Goal: Task Accomplishment & Management: Use online tool/utility

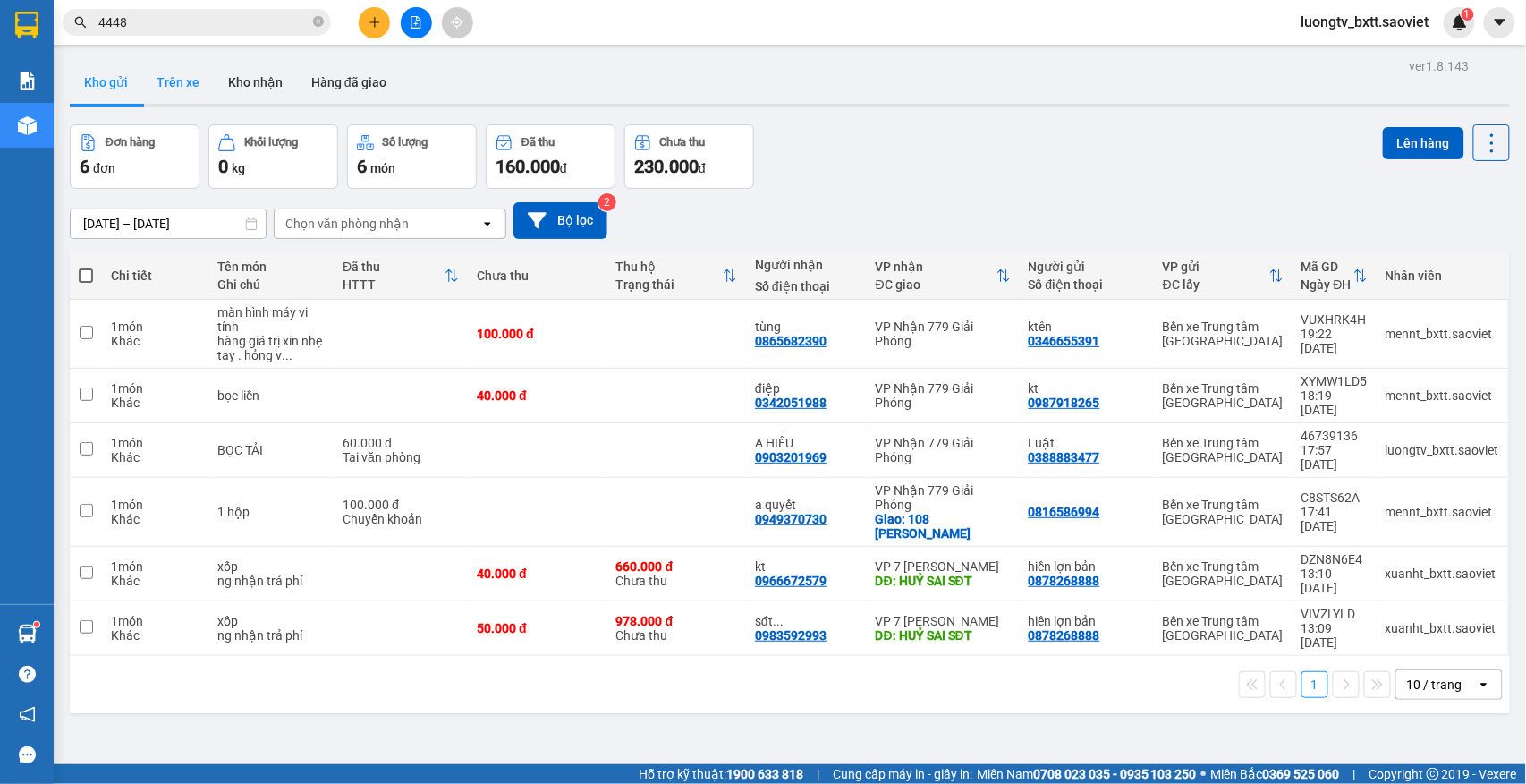
click at [169, 70] on button "Trên xe" at bounding box center [178, 82] width 71 height 43
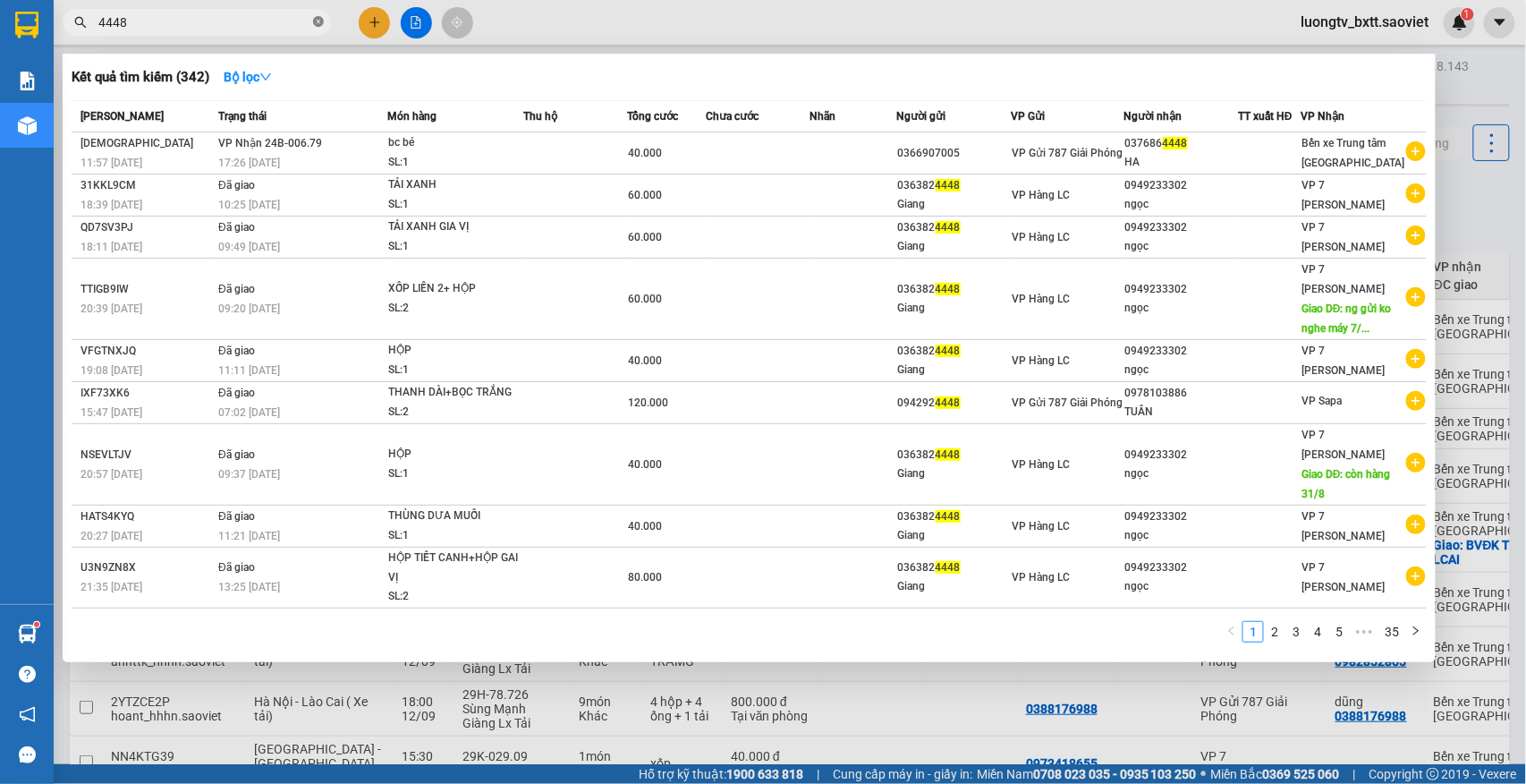
click at [317, 21] on icon "close-circle" at bounding box center [319, 22] width 11 height 11
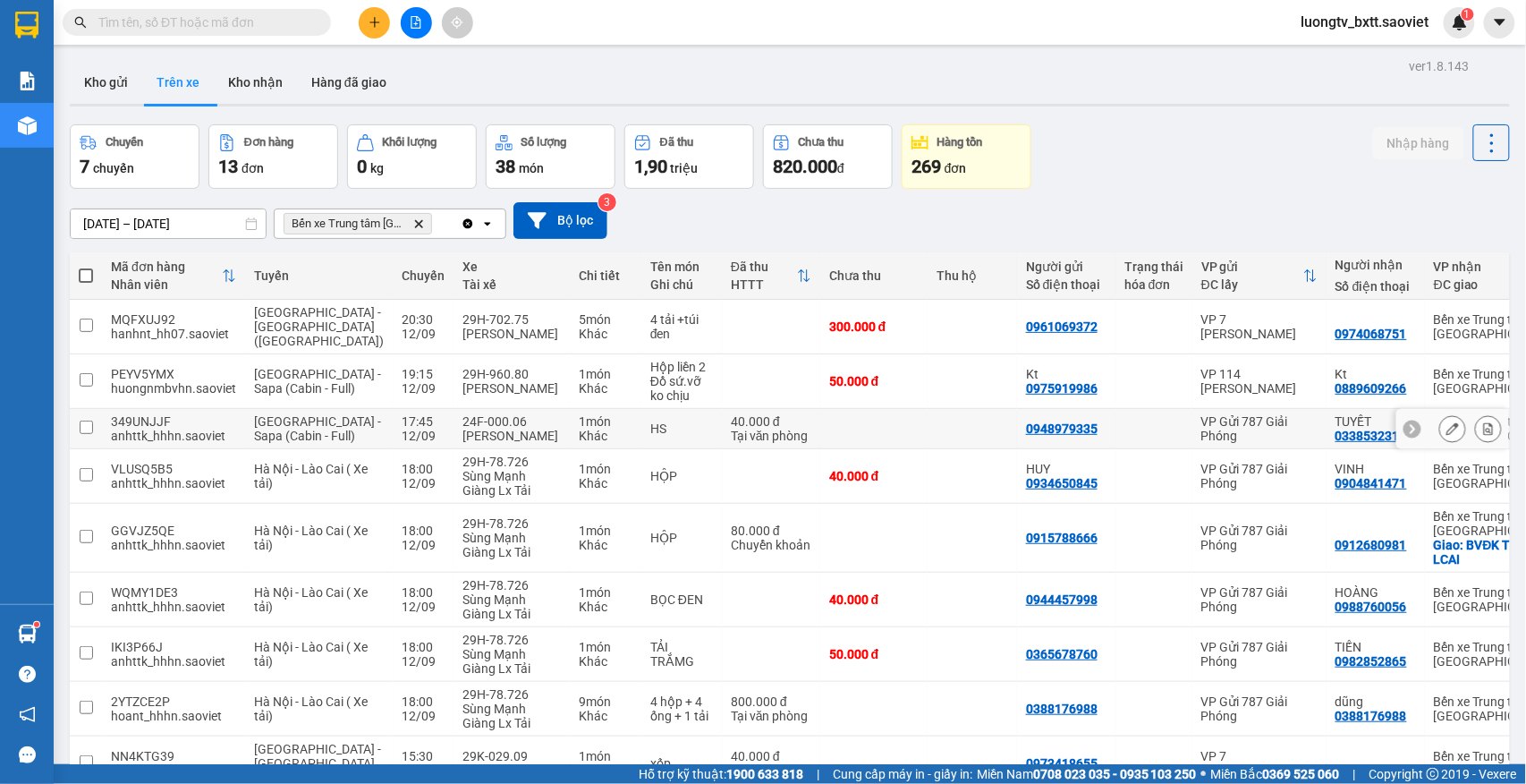
scroll to position [167, 0]
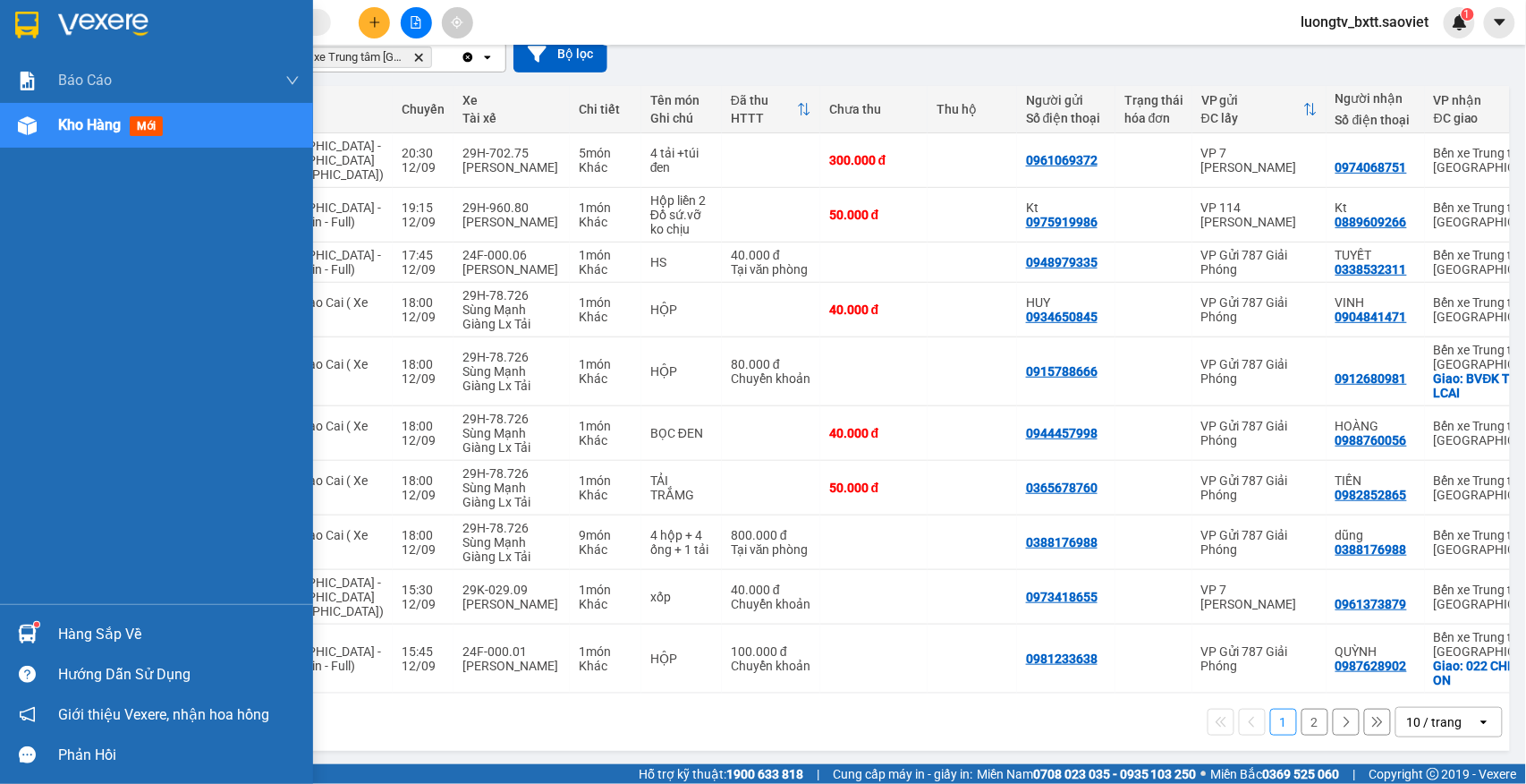
click at [79, 116] on span "Kho hàng" at bounding box center [89, 125] width 62 height 17
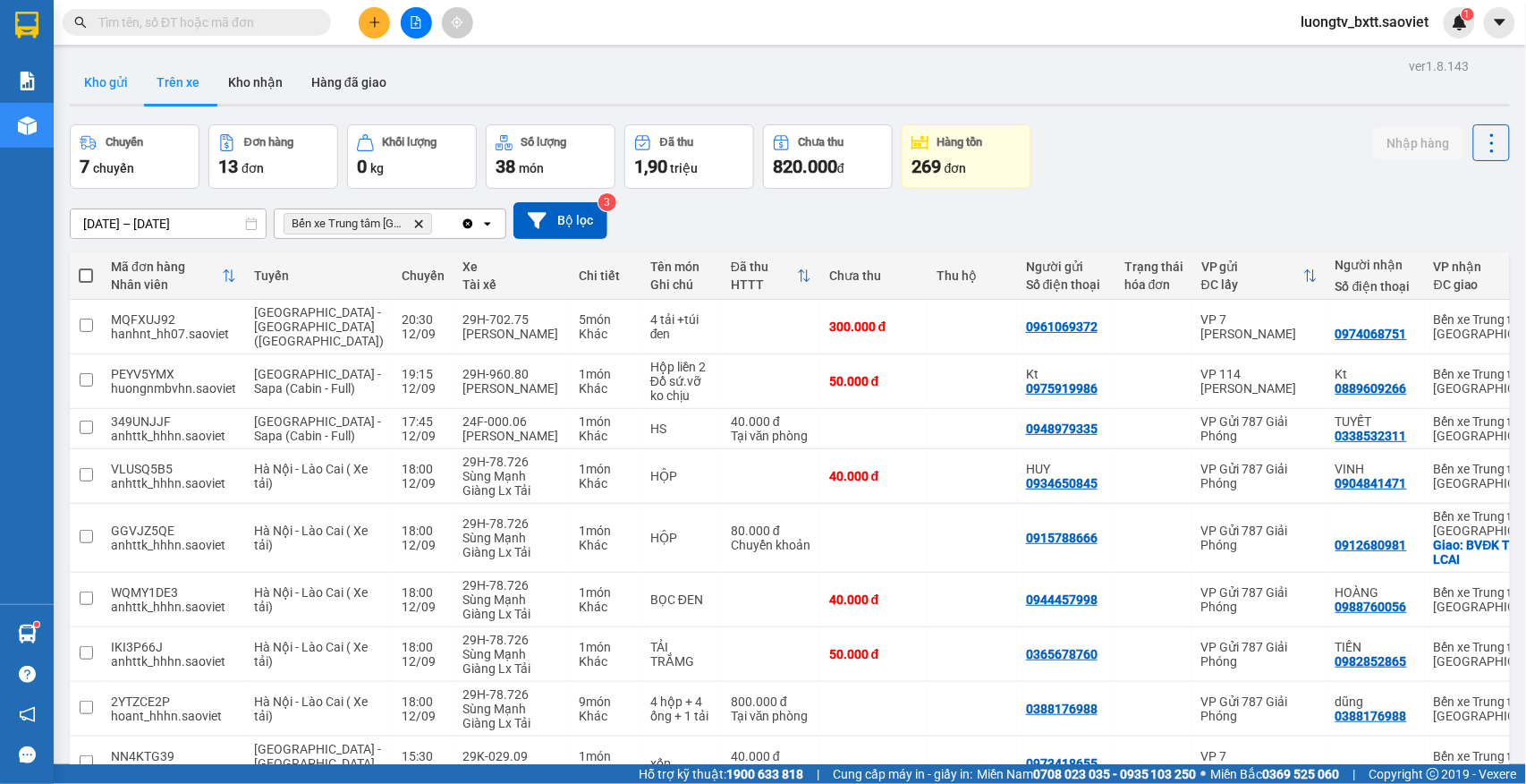
click at [101, 86] on button "Kho gửi" at bounding box center [105, 82] width 72 height 43
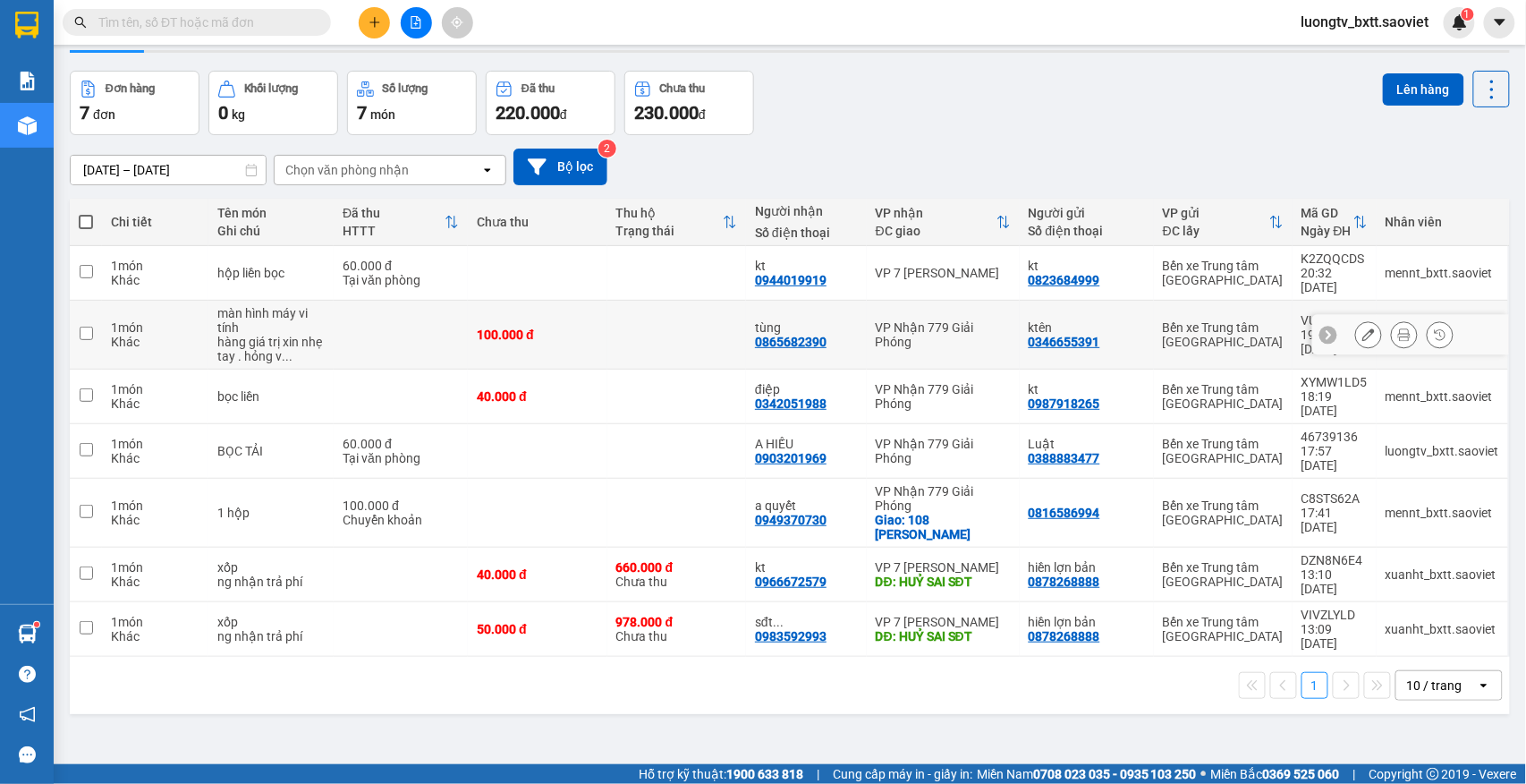
scroll to position [82, 0]
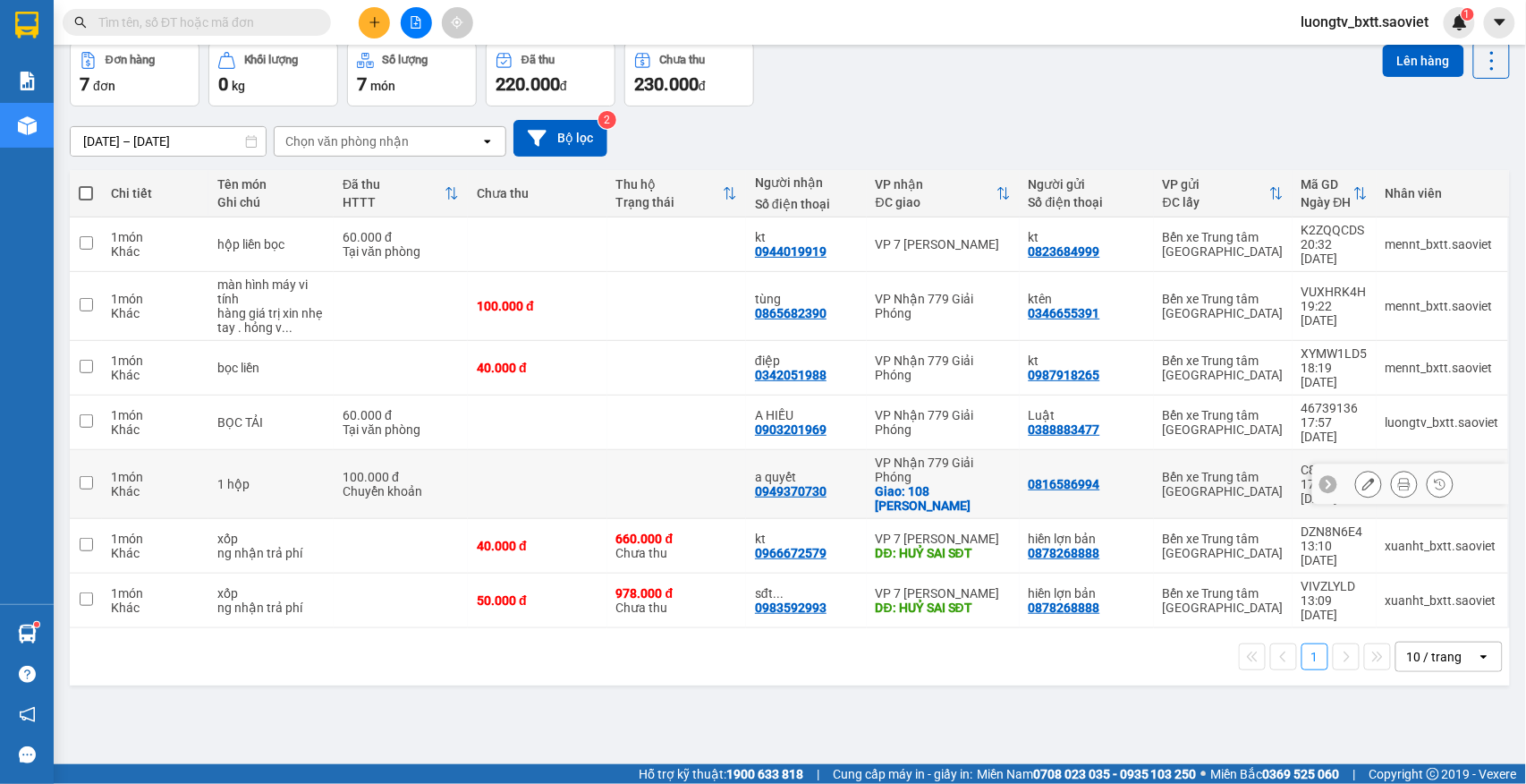
click at [591, 450] on td at bounding box center [537, 484] width 138 height 69
checkbox input "true"
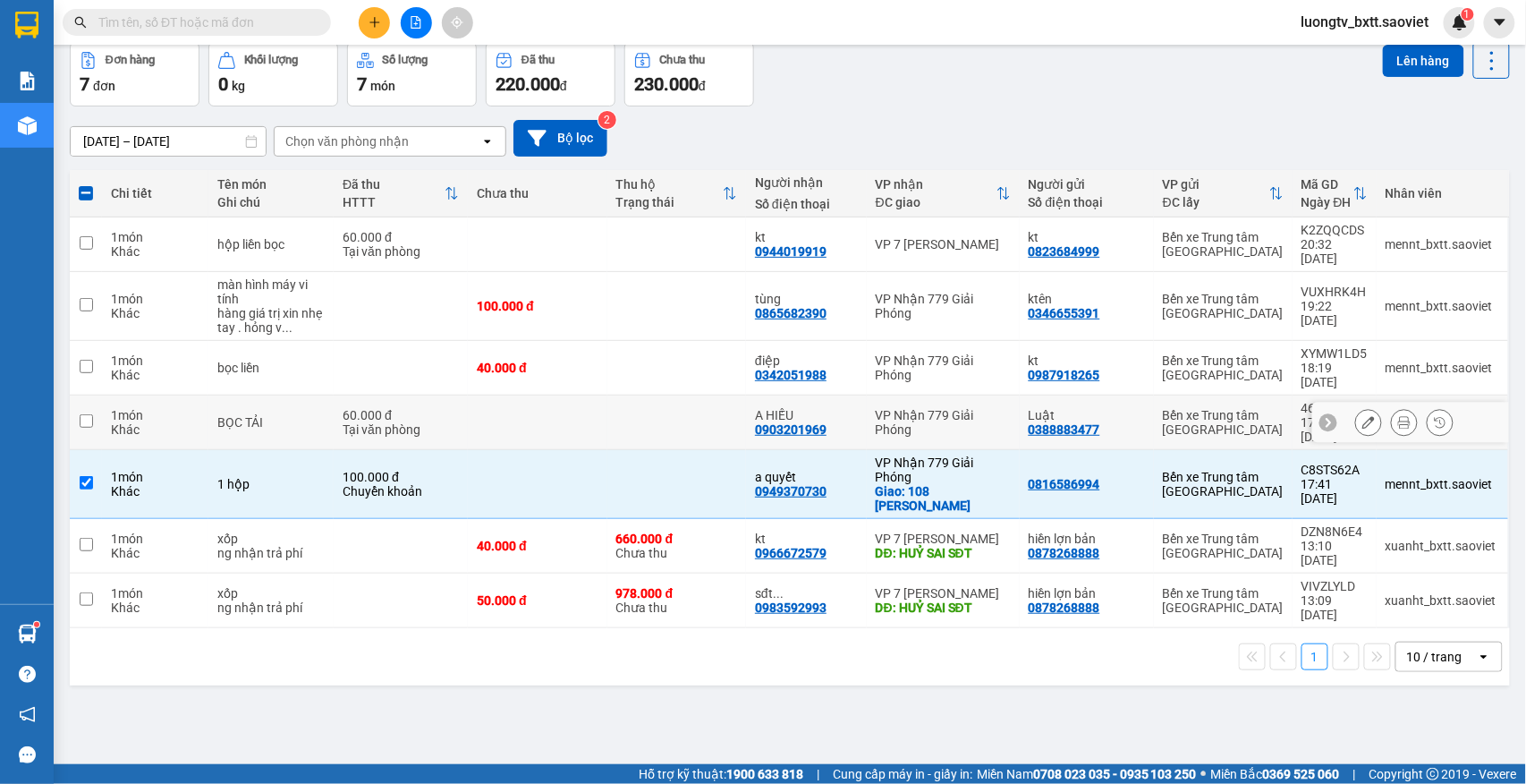
click at [613, 396] on td at bounding box center [676, 423] width 138 height 55
checkbox input "true"
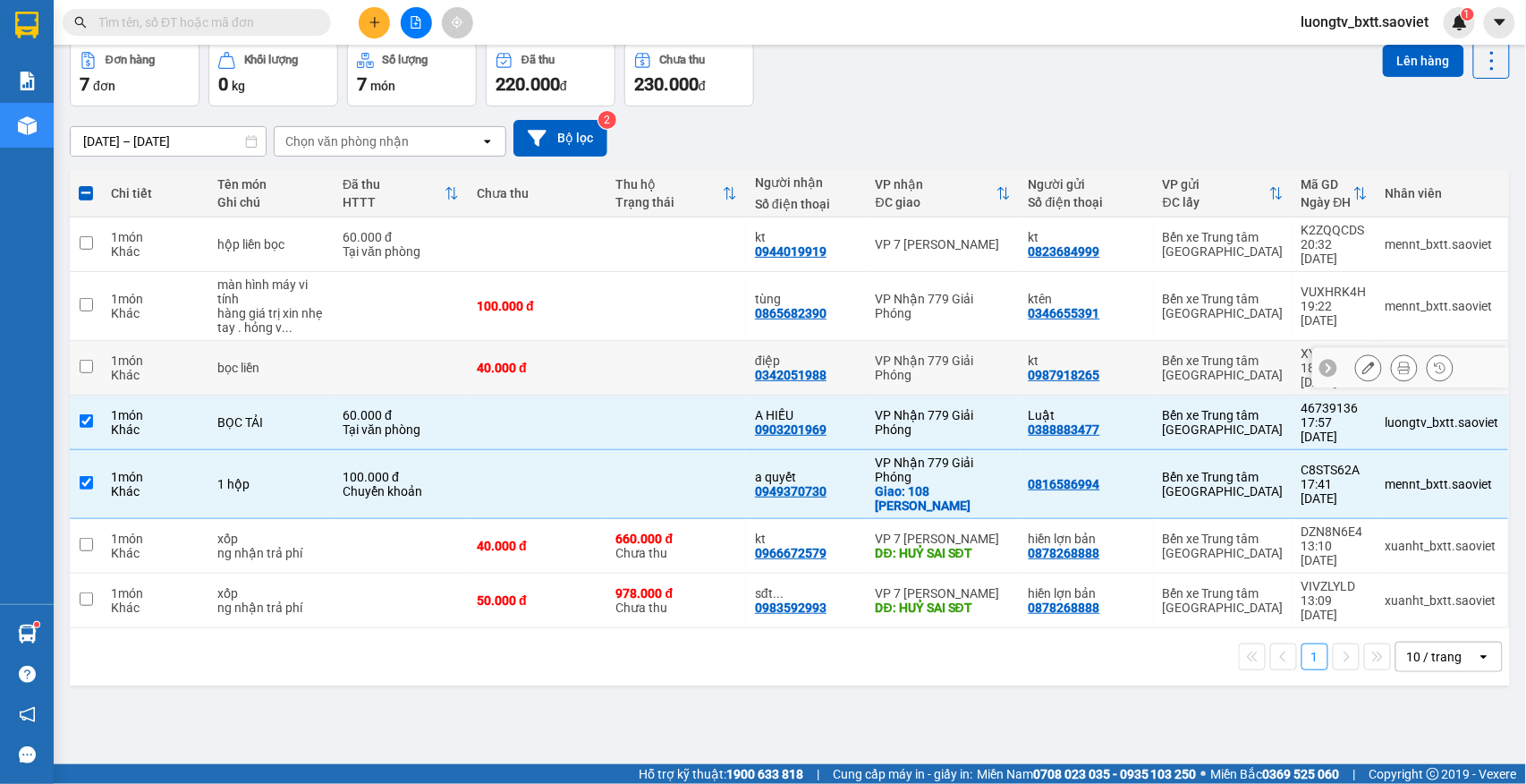
click at [644, 341] on td at bounding box center [676, 368] width 138 height 55
checkbox input "true"
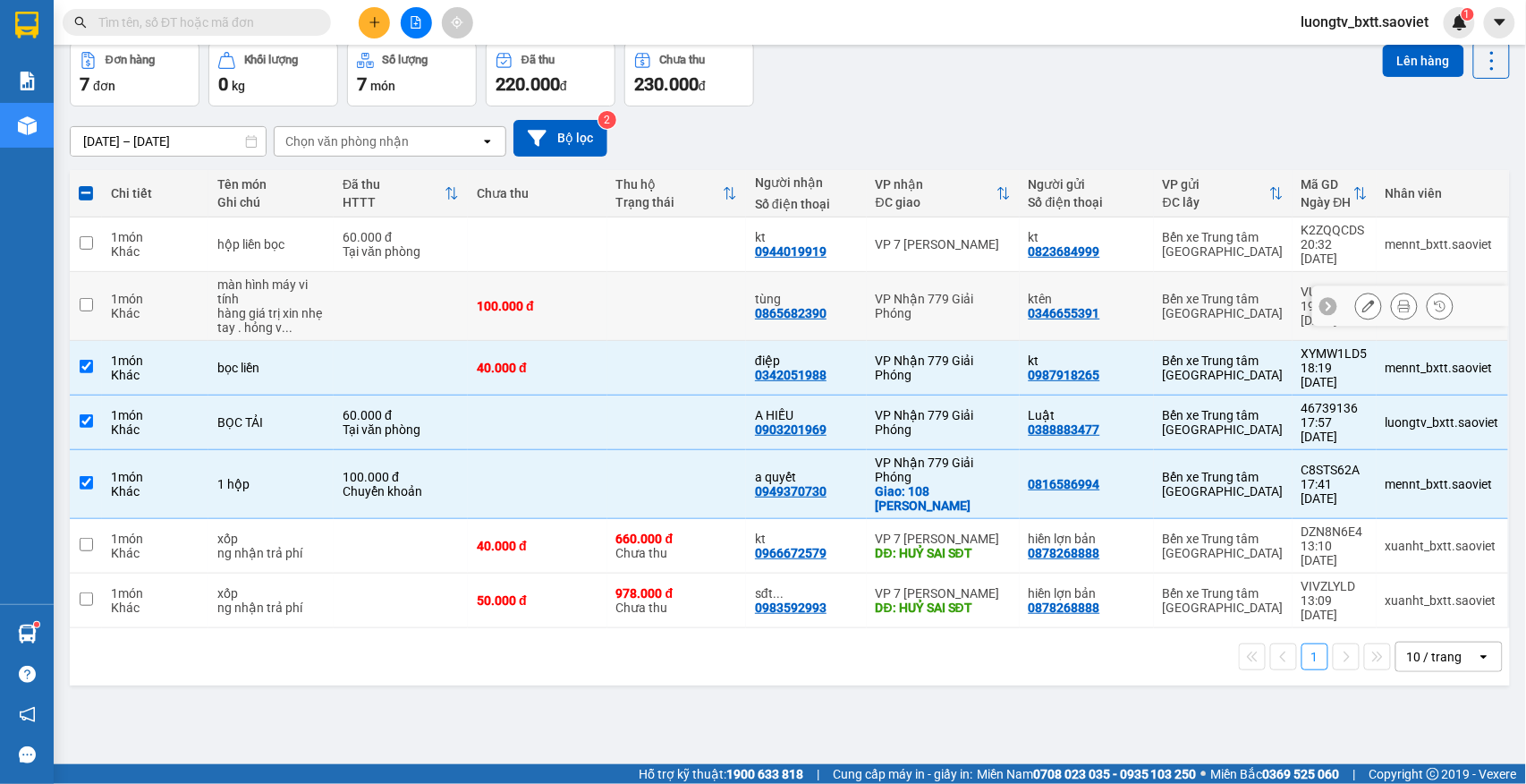
click at [646, 306] on td at bounding box center [676, 306] width 138 height 69
click at [644, 301] on td at bounding box center [676, 306] width 138 height 69
checkbox input "true"
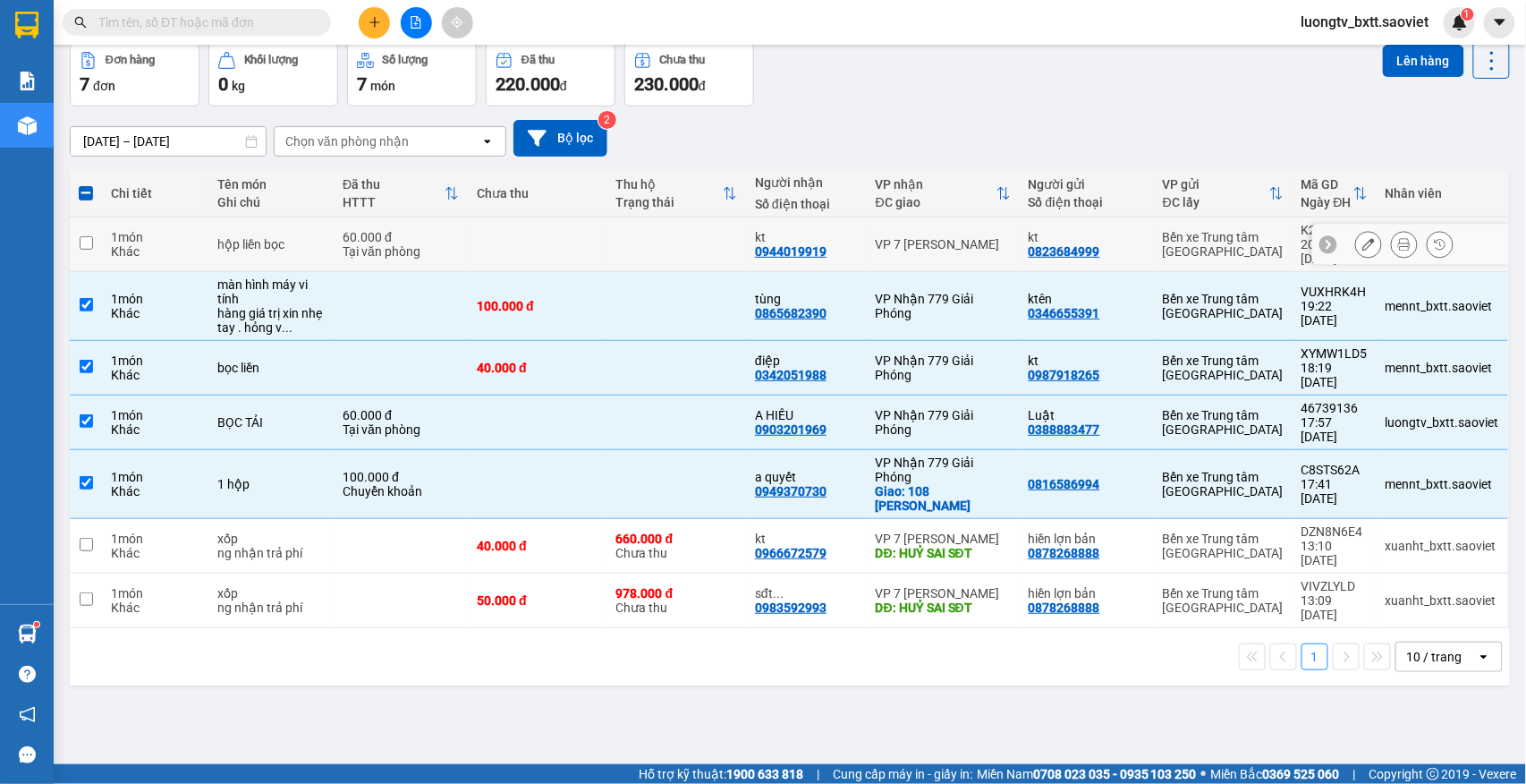
click at [631, 245] on td at bounding box center [676, 245] width 138 height 55
click at [638, 229] on td at bounding box center [676, 245] width 138 height 55
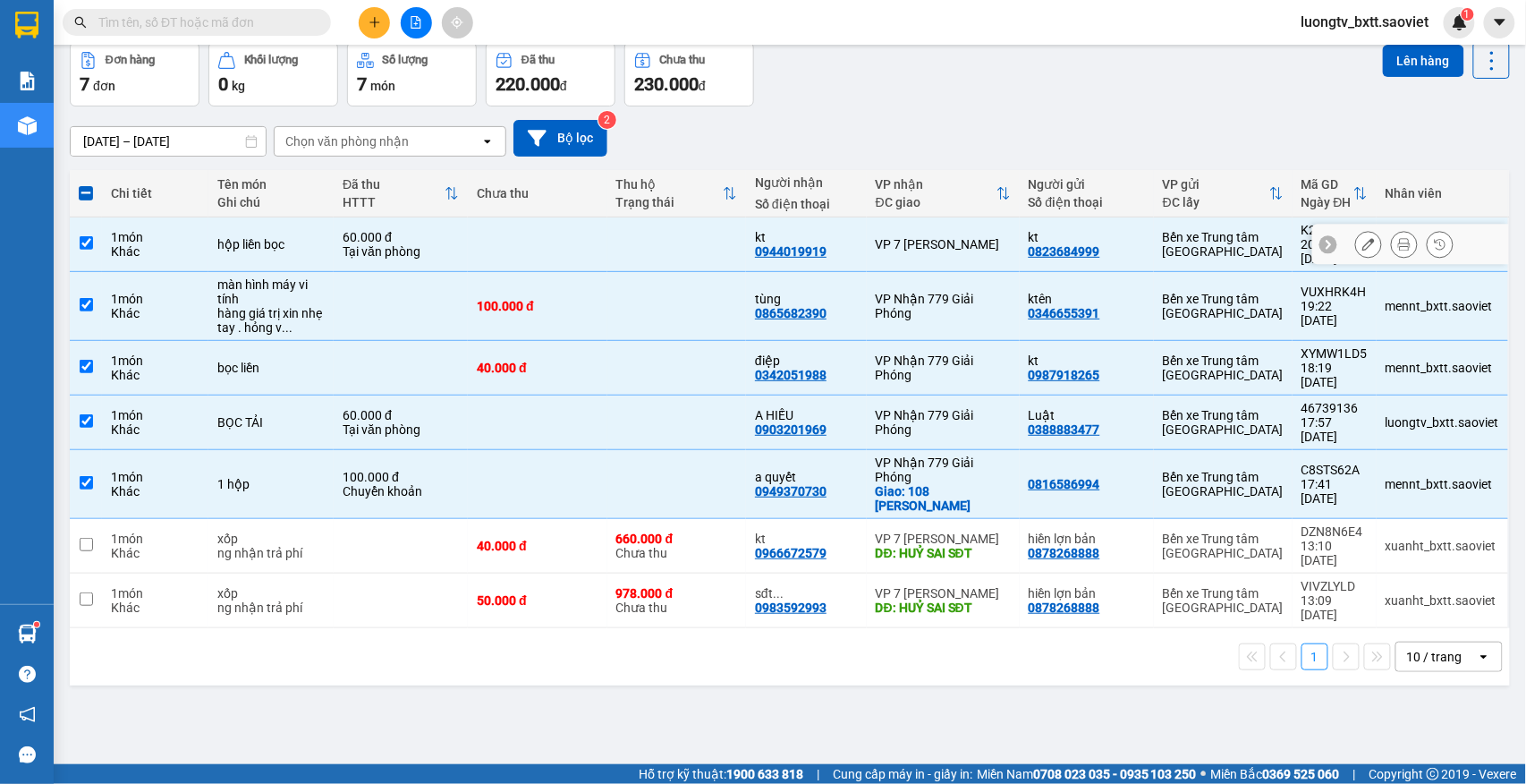
click at [638, 229] on td at bounding box center [676, 245] width 138 height 55
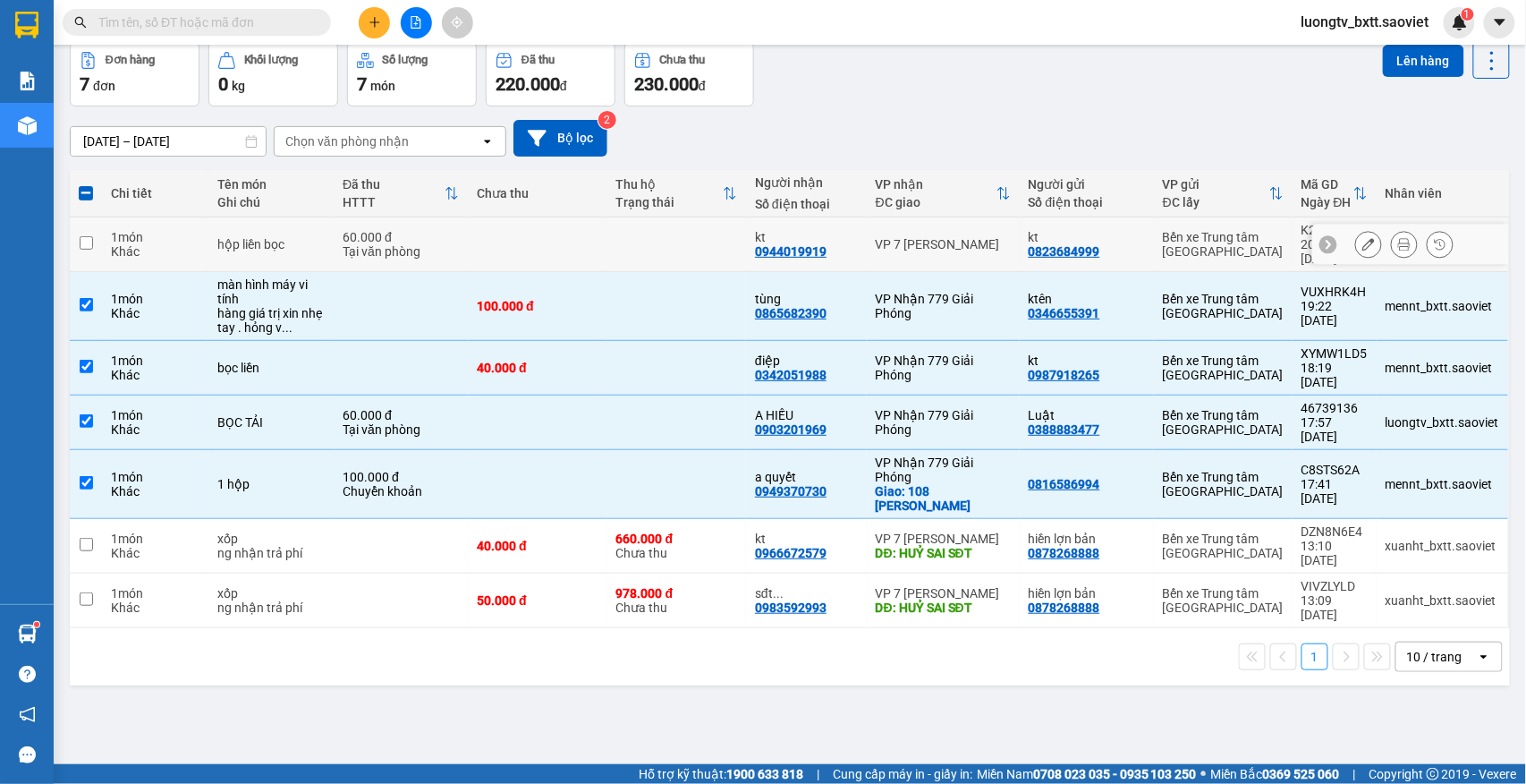
click at [607, 229] on td at bounding box center [676, 245] width 138 height 55
checkbox input "true"
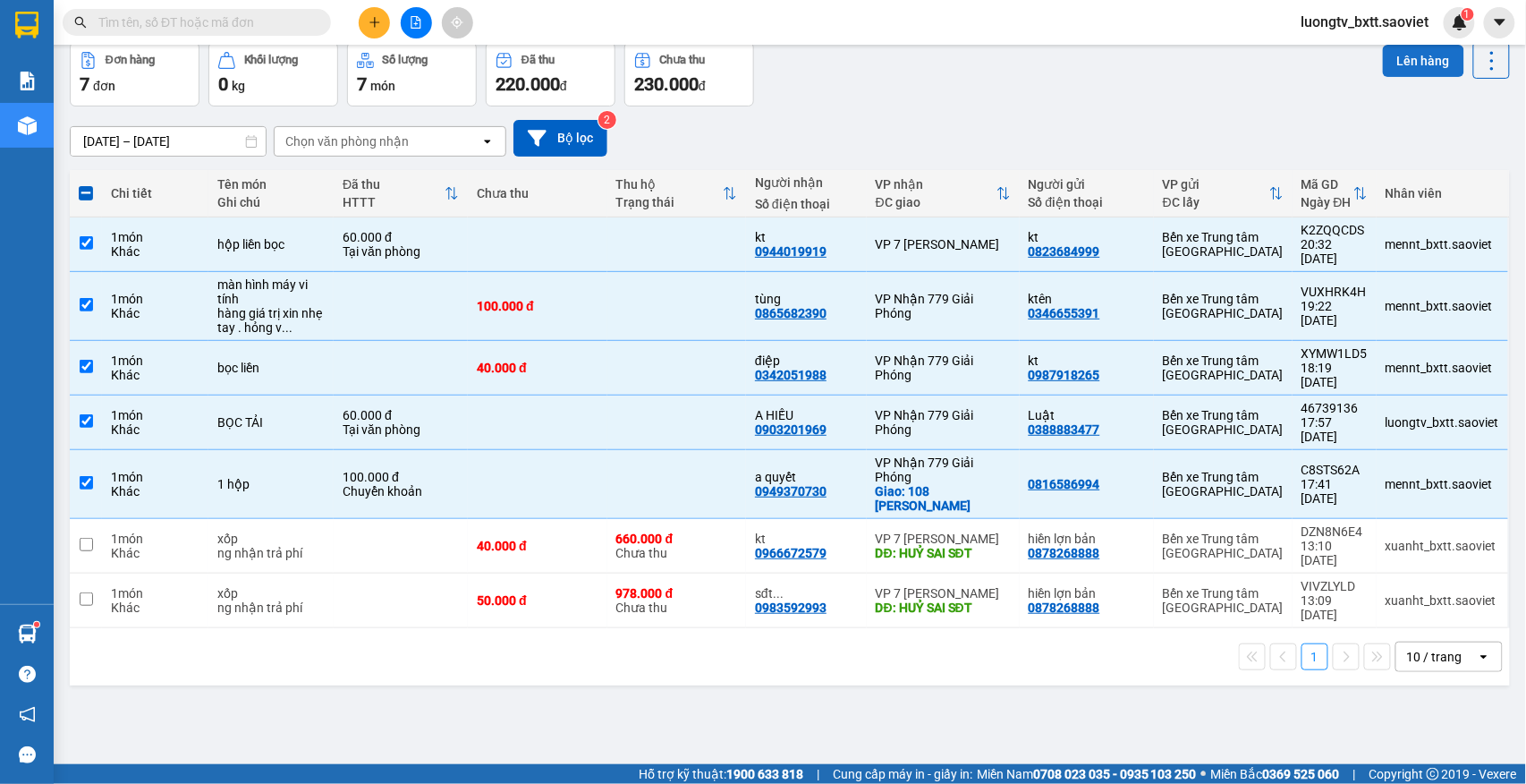
click at [1401, 66] on button "Lên hàng" at bounding box center [1423, 60] width 82 height 32
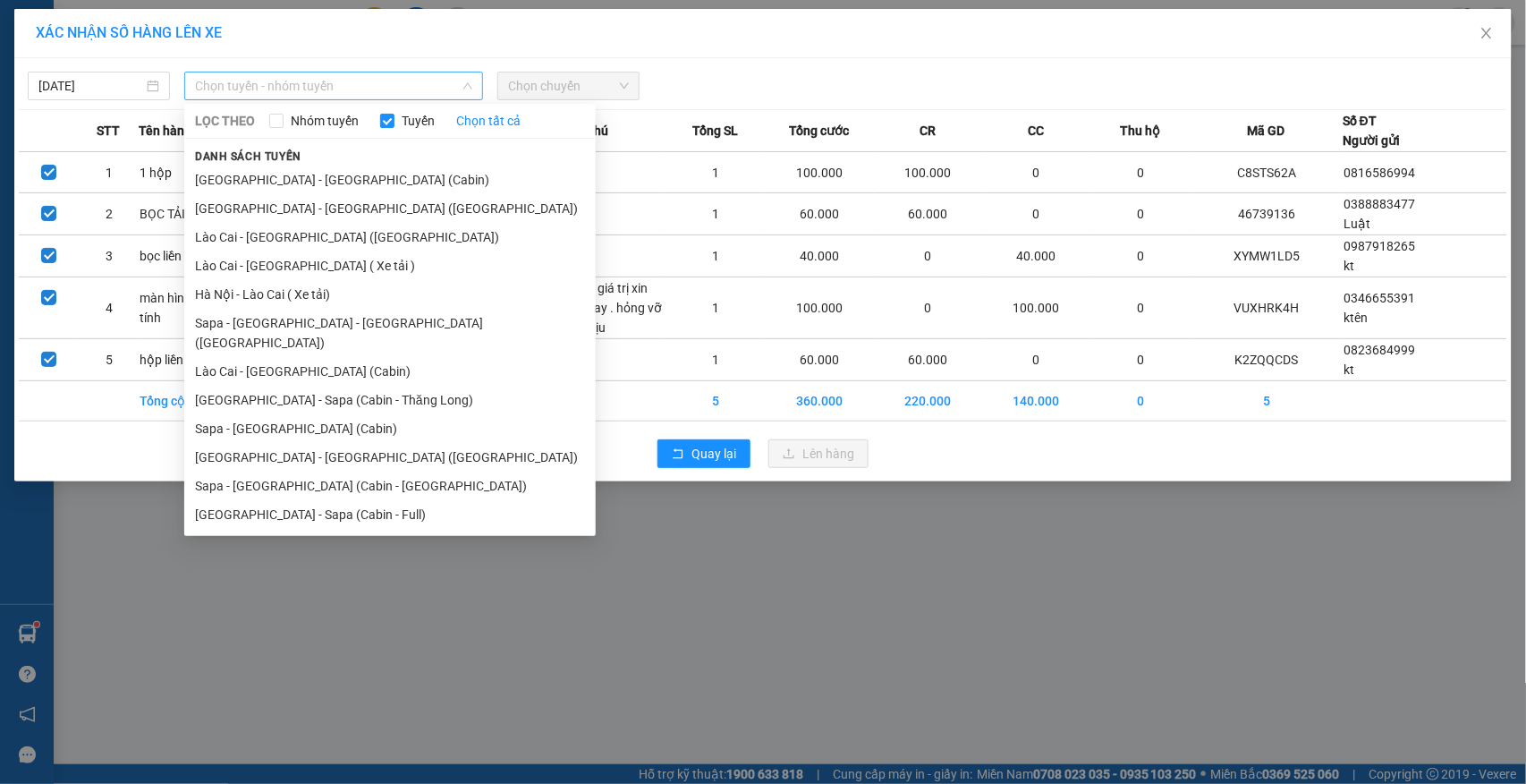
click at [345, 87] on span "Chọn tuyến - nhóm tuyến" at bounding box center [333, 85] width 278 height 27
click at [329, 414] on li "Sapa - [GEOGRAPHIC_DATA] (Cabin)" at bounding box center [389, 428] width 411 height 28
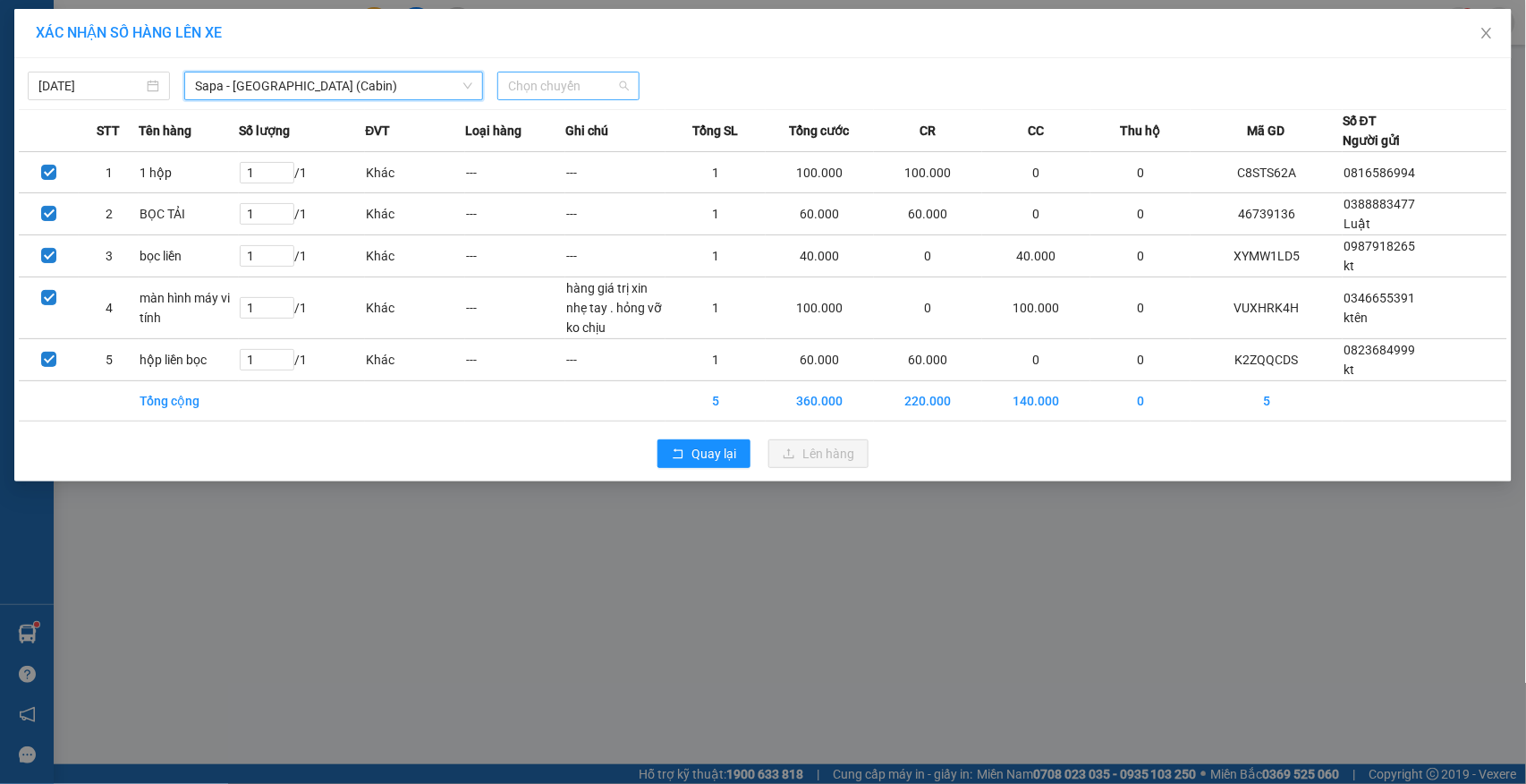
click at [529, 82] on span "Chọn chuyến" at bounding box center [569, 85] width 121 height 27
type input "614"
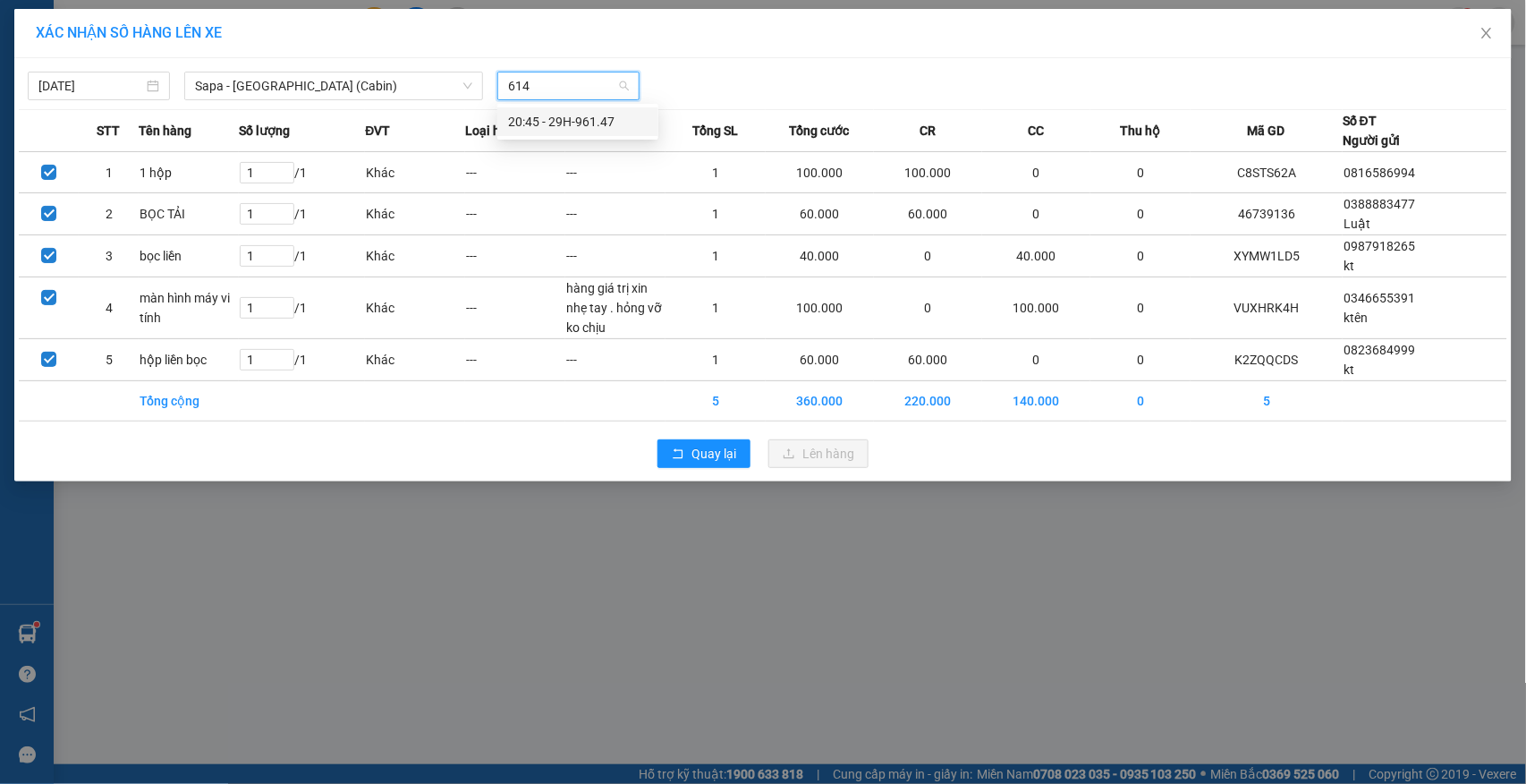
click at [567, 115] on div "20:45 - 29H-961.47" at bounding box center [578, 121] width 139 height 19
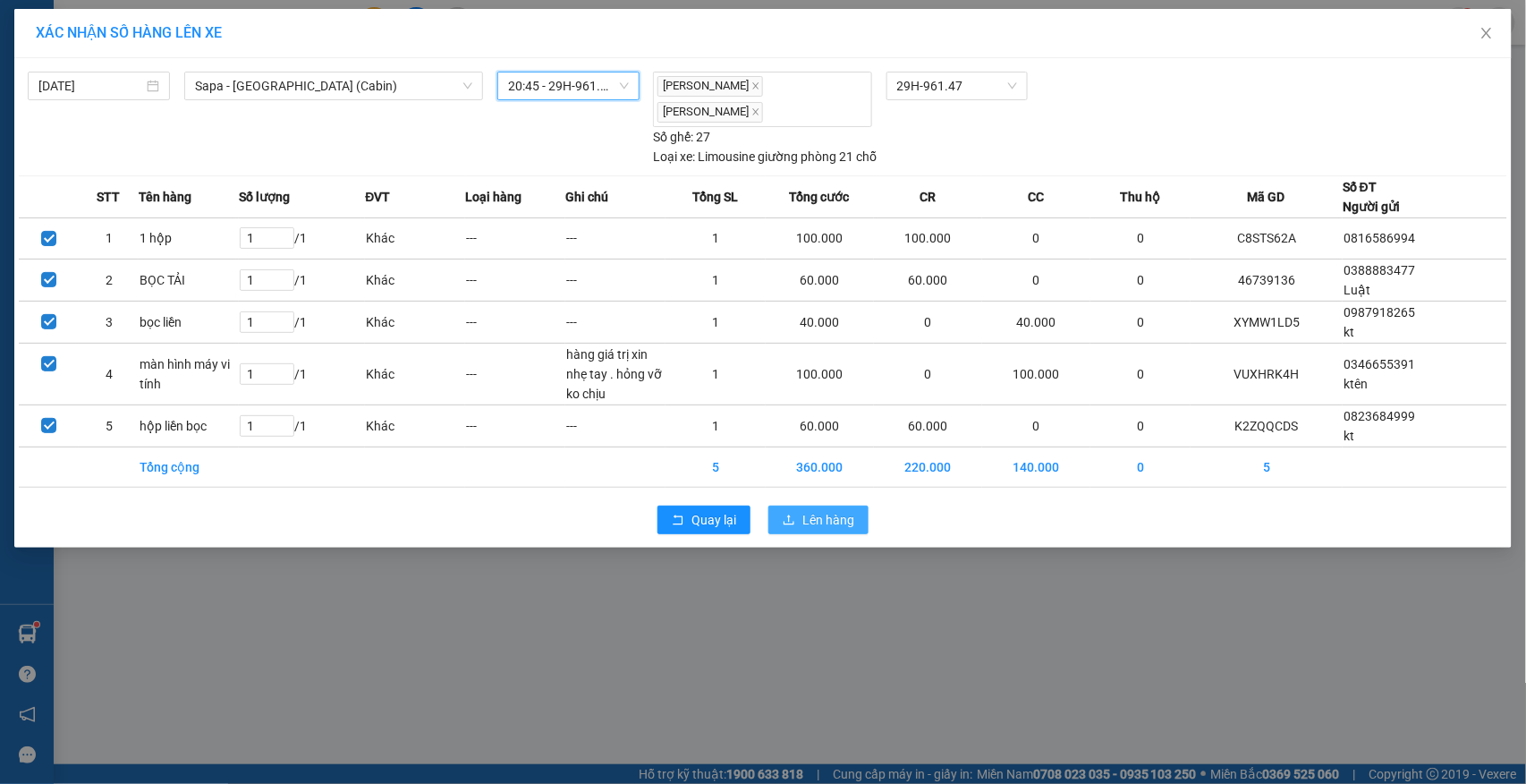
click at [820, 510] on span "Lên hàng" at bounding box center [828, 519] width 52 height 19
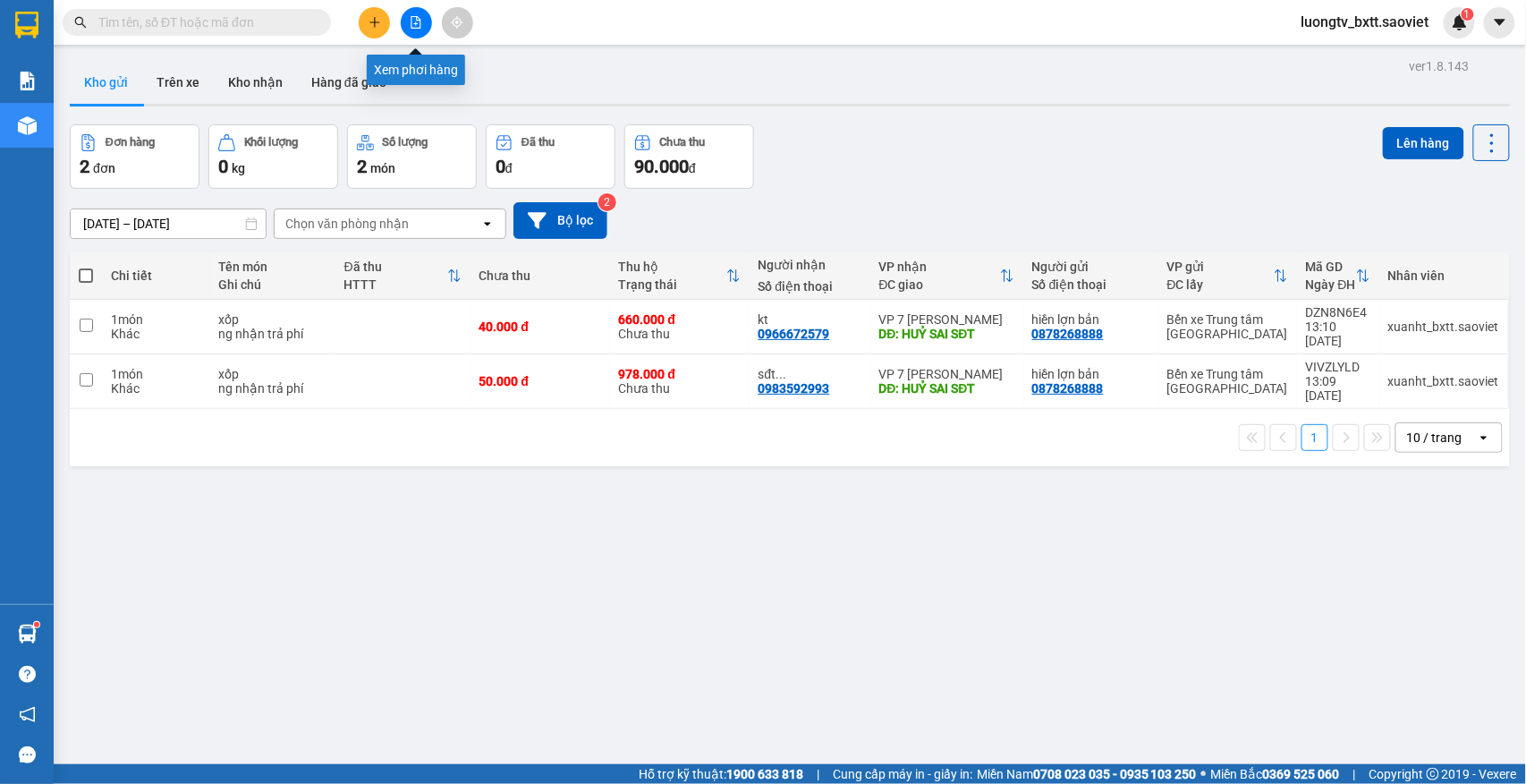
click at [408, 19] on button at bounding box center [417, 23] width 31 height 31
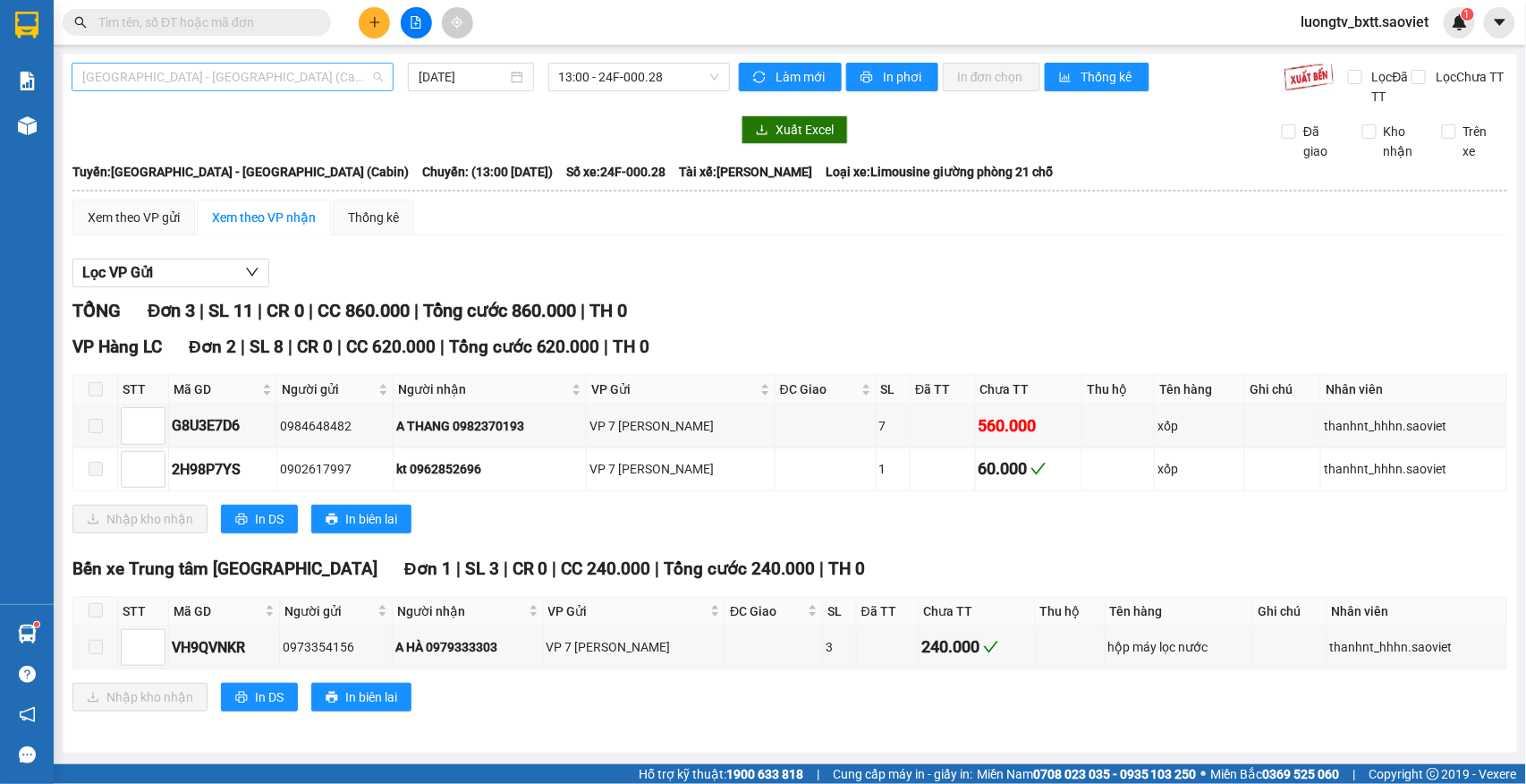
click at [284, 72] on span "[GEOGRAPHIC_DATA] - [GEOGRAPHIC_DATA] (Cabin)" at bounding box center [233, 76] width 300 height 27
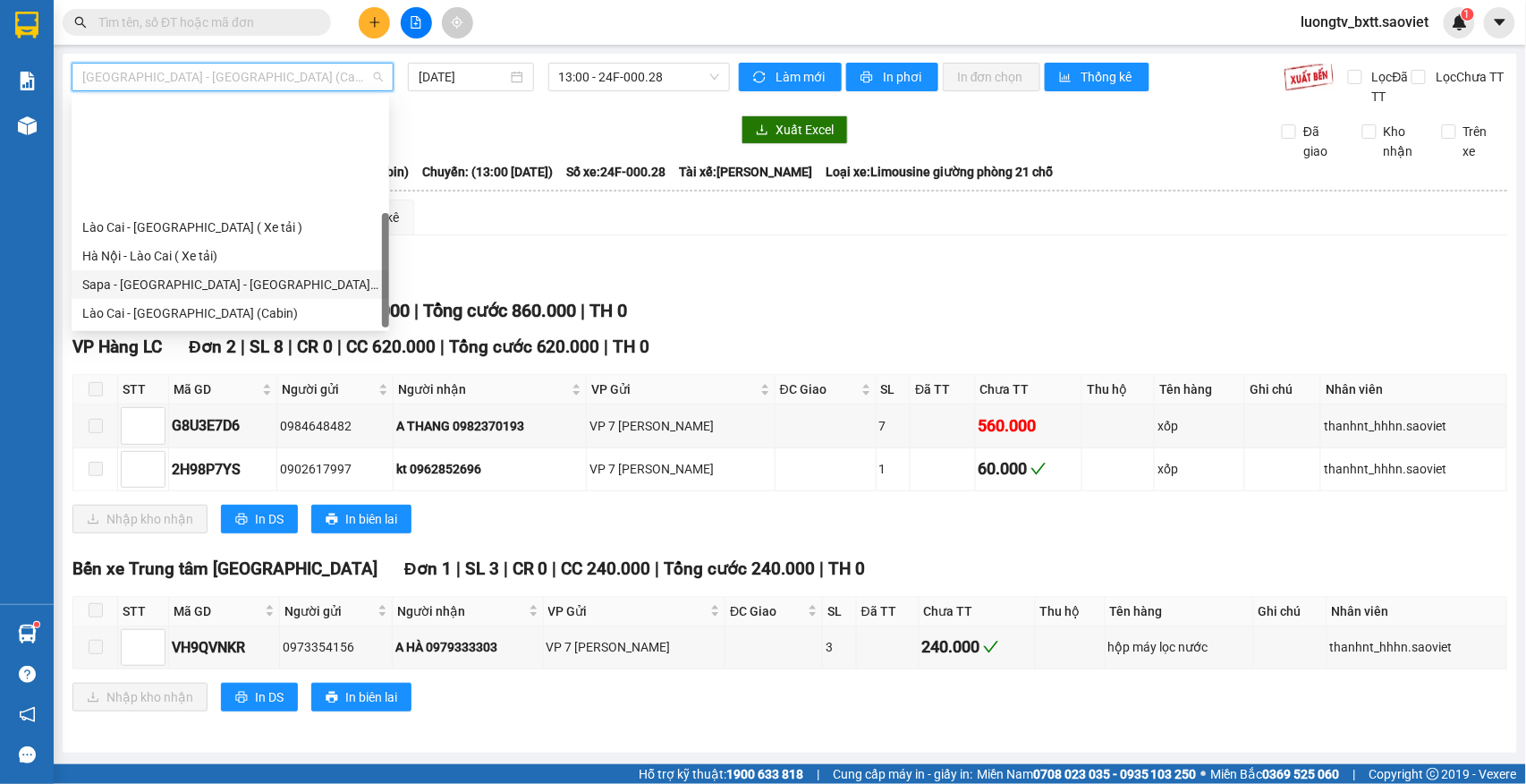
scroll to position [143, 0]
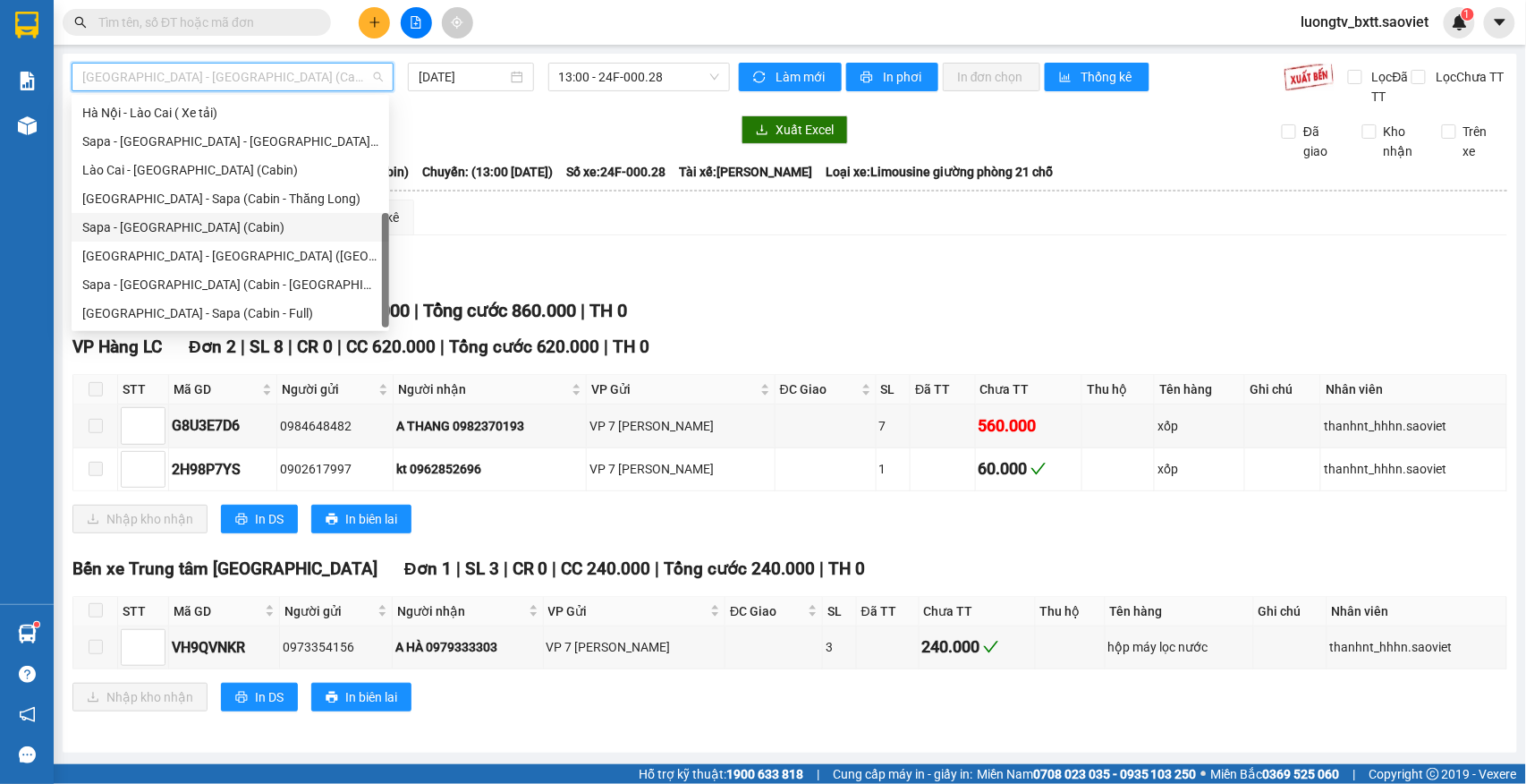
click at [241, 229] on div "Sapa - [GEOGRAPHIC_DATA] (Cabin)" at bounding box center [230, 226] width 296 height 19
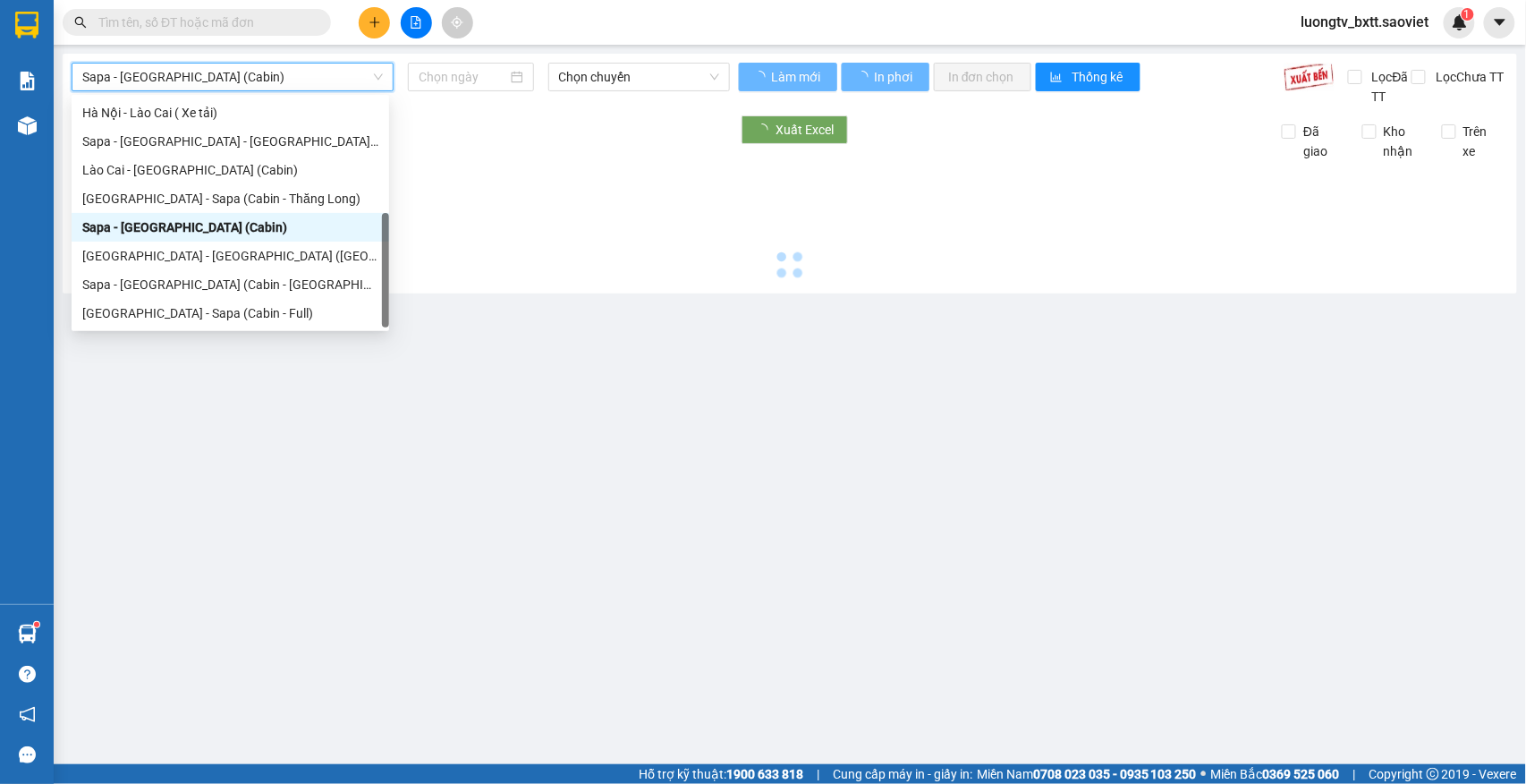
type input "[DATE]"
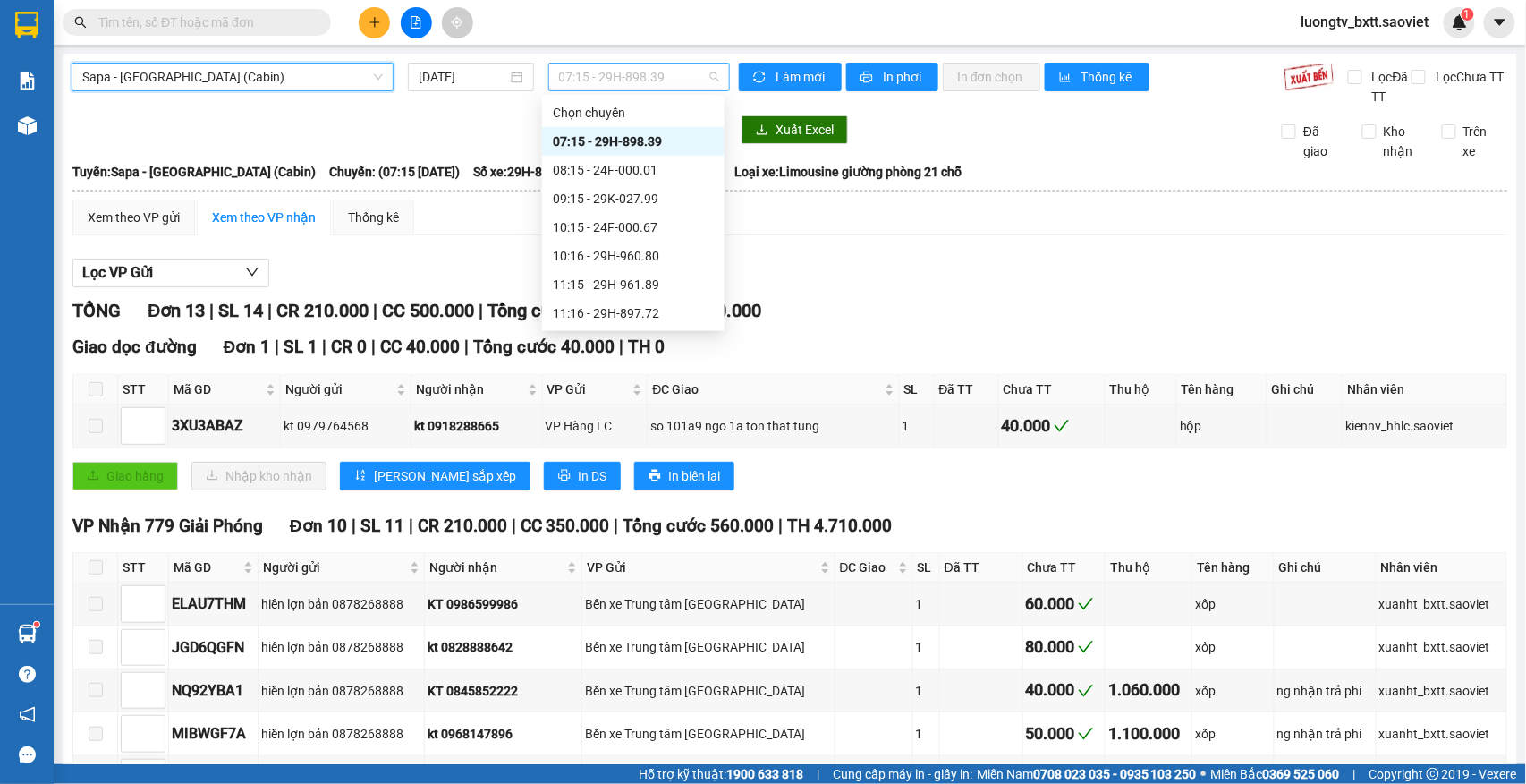
click at [588, 72] on span "07:15 - 29H-898.39" at bounding box center [638, 76] width 160 height 27
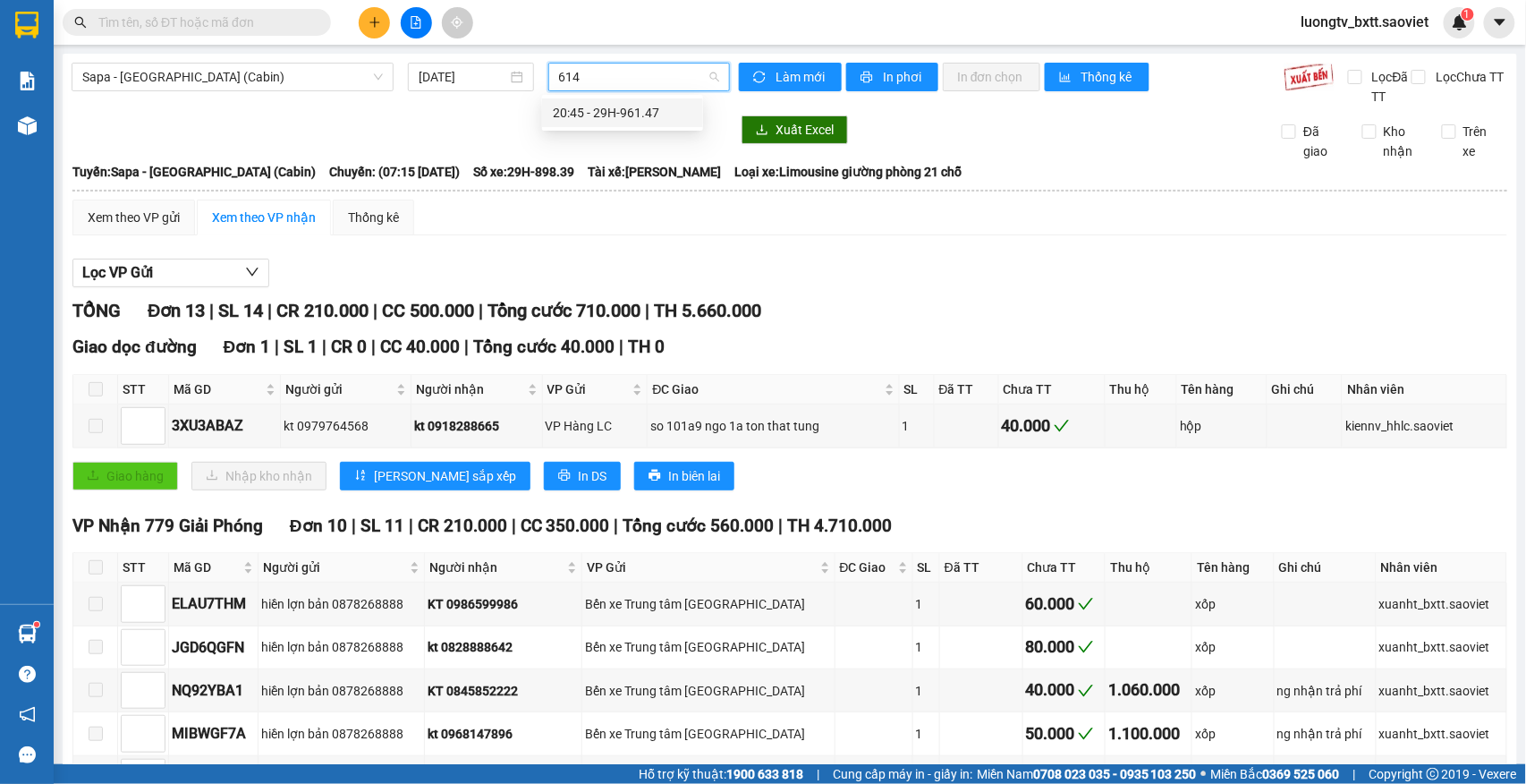
type input "6147"
click at [616, 109] on div "20:45 - 29H-961.47" at bounding box center [623, 112] width 139 height 19
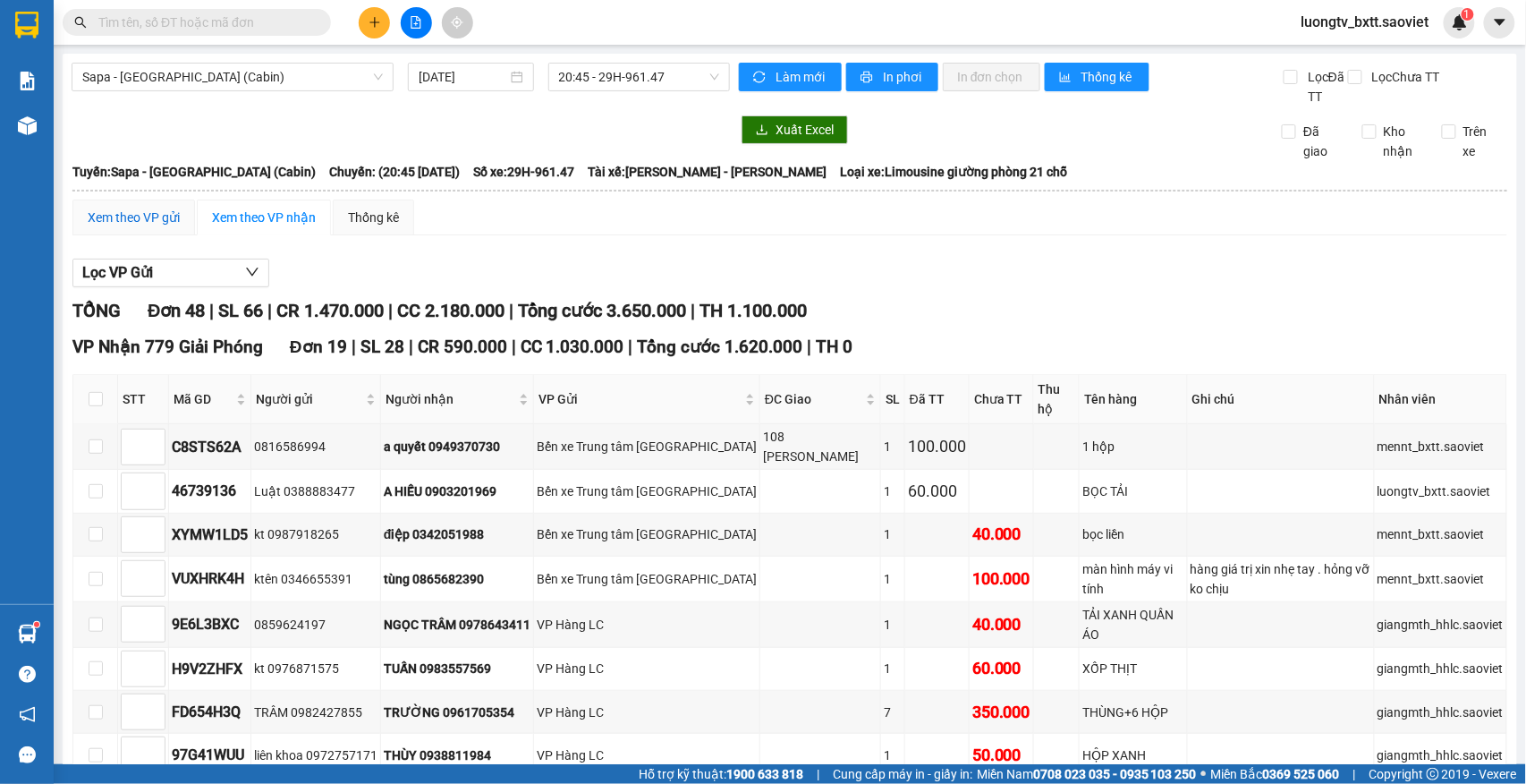
click at [148, 215] on div "Xem theo VP gửi" at bounding box center [134, 217] width 93 height 19
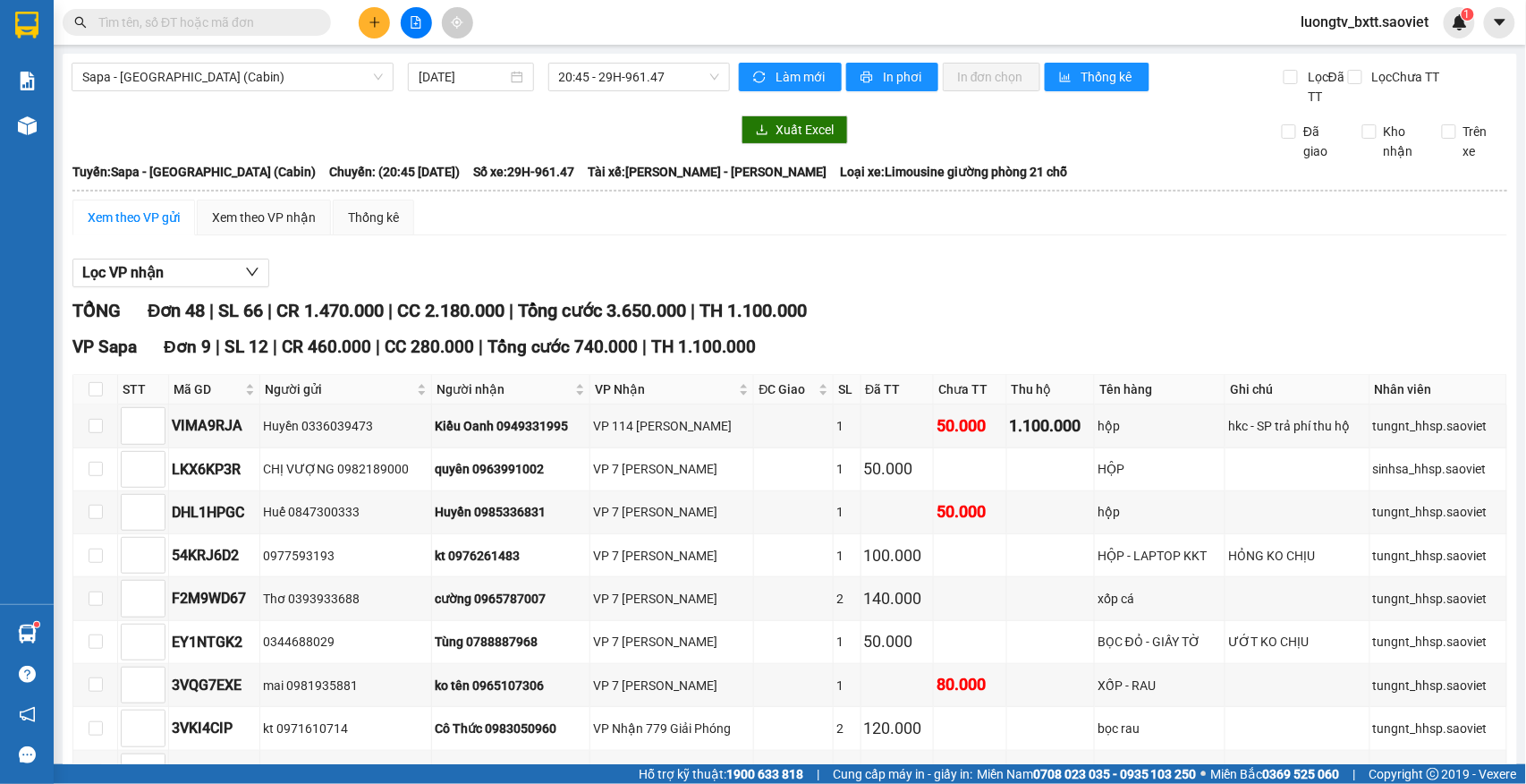
click at [125, 214] on div "Xem theo VP gửi" at bounding box center [134, 217] width 93 height 19
click at [242, 218] on div "Xem theo VP nhận" at bounding box center [263, 217] width 104 height 19
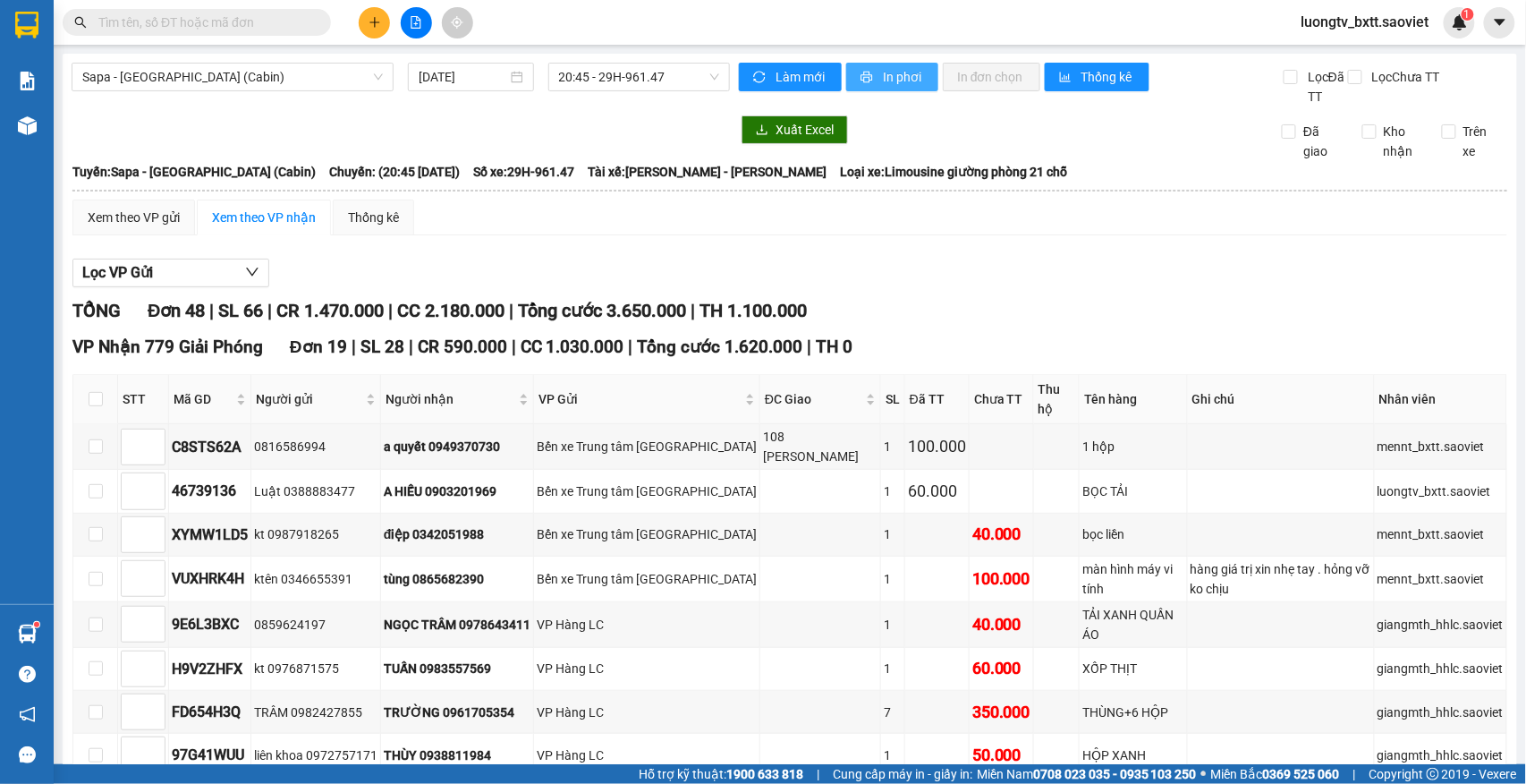
click at [884, 84] on span "In phơi" at bounding box center [903, 76] width 41 height 19
